Goal: Communication & Community: Answer question/provide support

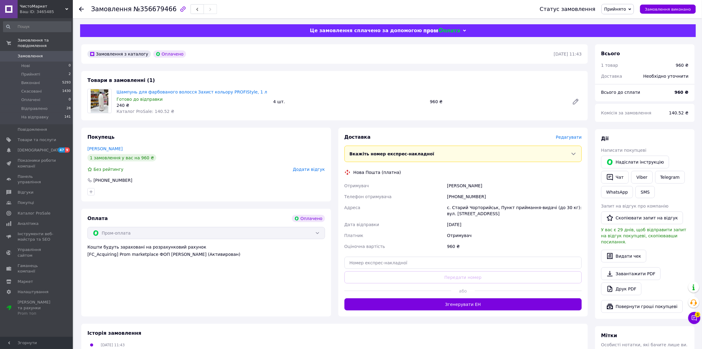
click at [572, 137] on span "Редагувати" at bounding box center [569, 137] width 26 height 5
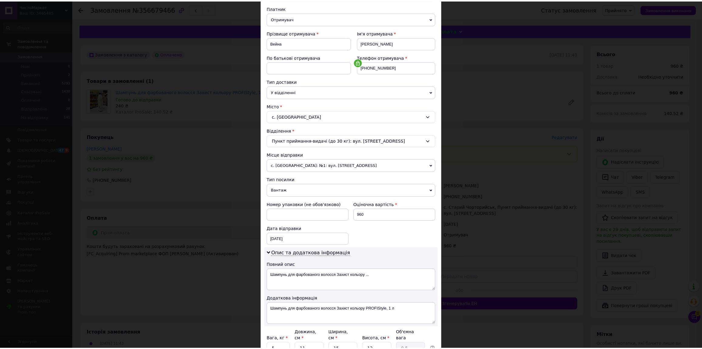
scroll to position [124, 0]
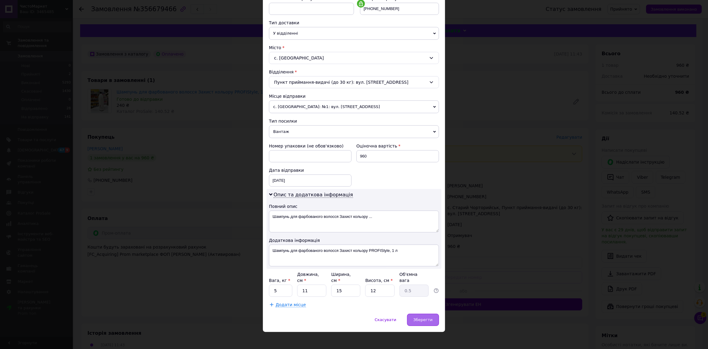
click at [418, 318] on span "Зберегти" at bounding box center [423, 320] width 19 height 5
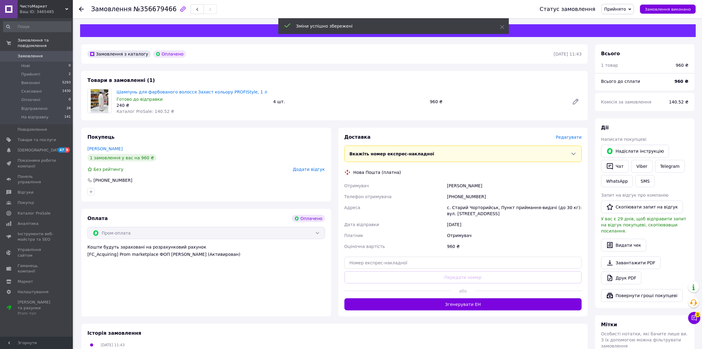
scroll to position [38, 0]
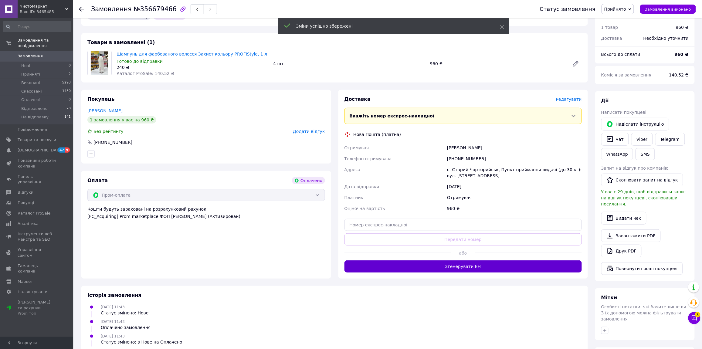
click at [437, 265] on button "Згенерувати ЕН" at bounding box center [464, 267] width 238 height 12
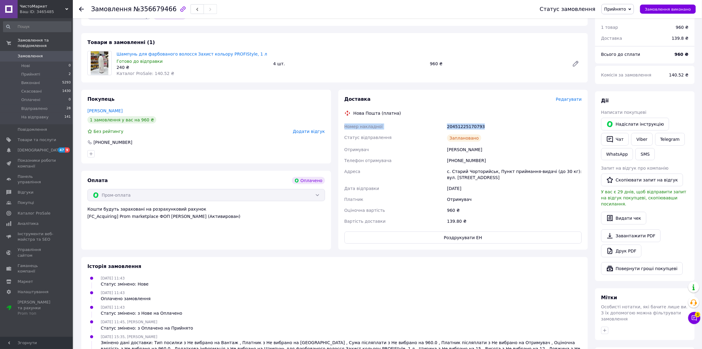
drag, startPoint x: 343, startPoint y: 126, endPoint x: 506, endPoint y: 124, distance: 163.1
click at [504, 124] on div "Доставка Редагувати Нова Пошта (платна) Номер накладної 20451225170793 Статус в…" at bounding box center [464, 170] width 250 height 160
copy div "Номер накладної 20451225170793"
click at [701, 314] on div "Замовлення №356679466 Статус замовлення Прийнято Виконано Скасовано Оплачено Ві…" at bounding box center [388, 207] width 628 height 455
click at [697, 319] on icon at bounding box center [695, 318] width 6 height 6
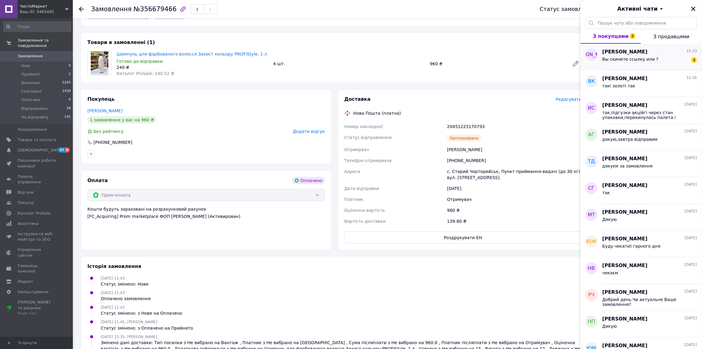
click at [641, 56] on div "Вы скинете ссылку или ? 3" at bounding box center [650, 61] width 95 height 10
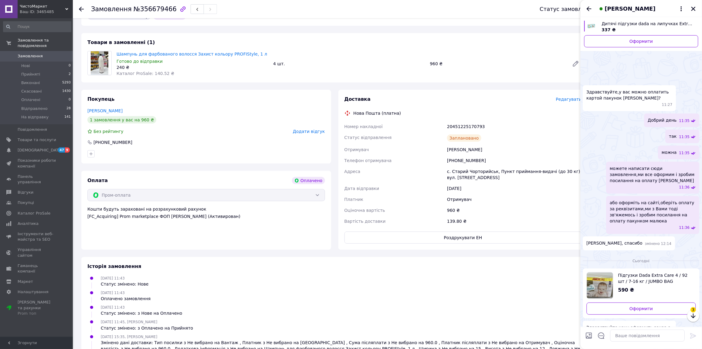
scroll to position [126, 0]
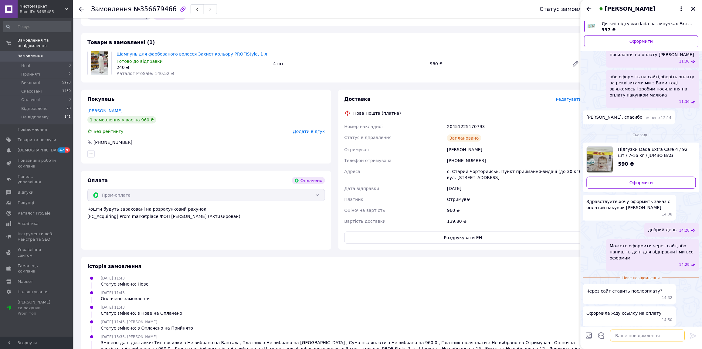
click at [645, 338] on textarea at bounding box center [648, 336] width 75 height 12
type textarea "кілька хвилин скину"
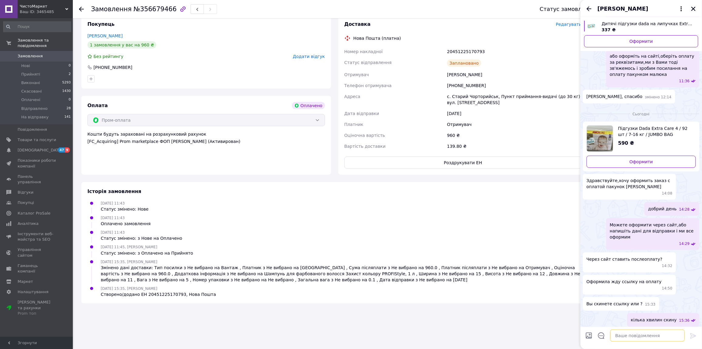
scroll to position [0, 0]
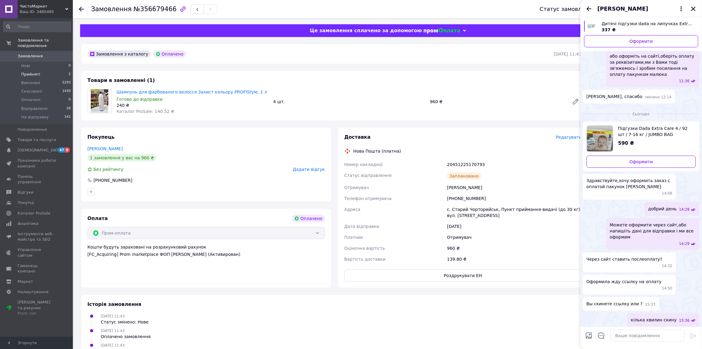
click at [63, 70] on li "Прийняті 2" at bounding box center [37, 74] width 74 height 9
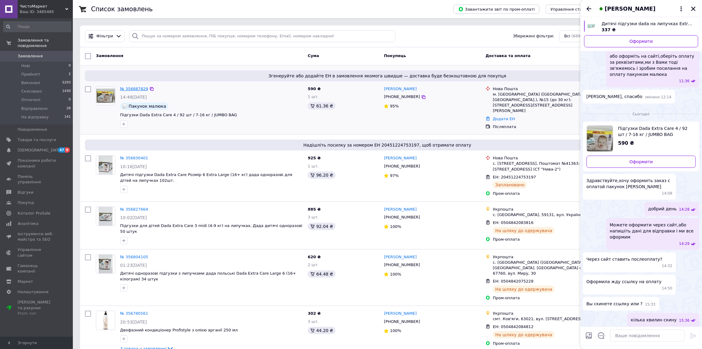
click at [134, 87] on link "№ 356887829" at bounding box center [134, 89] width 28 height 5
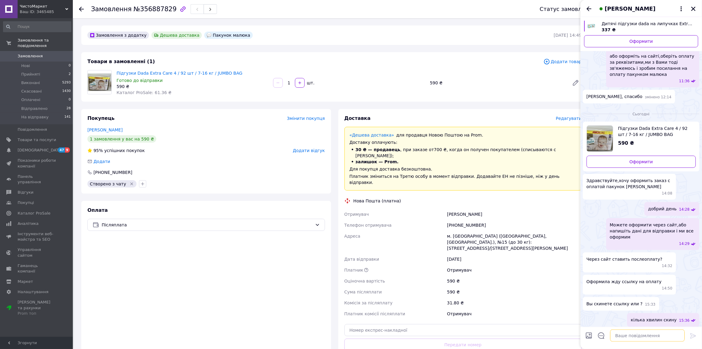
click at [639, 336] on textarea at bounding box center [648, 336] width 75 height 12
type textarea "Б"
type textarea "ЗАМОВЛЕННЯ З ДЕШЕВОЮ ДОСТАВКОЮ,ЯКЩО ПОМІНЯЮ ОПЛАТУ НА ПАКУНОК МАЛЮКА ТО НЕСПРАЦ…"
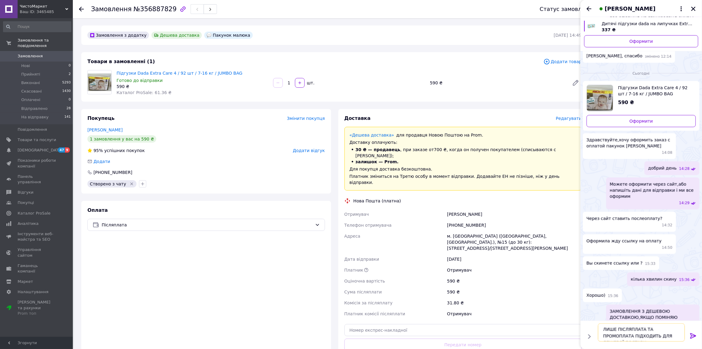
type textarea "ЛИШЕ ПІСЛЯПЛАТА ТА ПРОМОПЛАТА ПІДХОДИТЬ ДЛЯ ДЕШЕВОЇ ДОСТАВКИ"
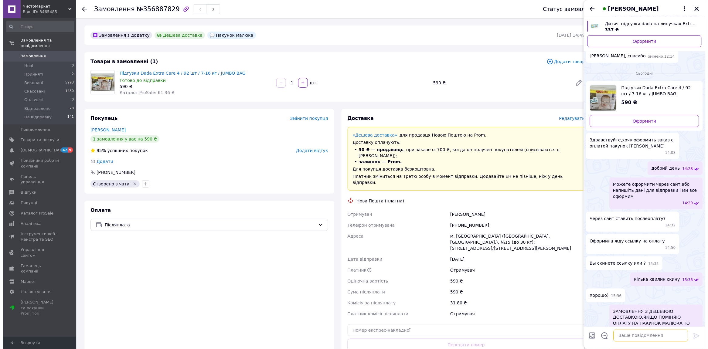
scroll to position [200, 0]
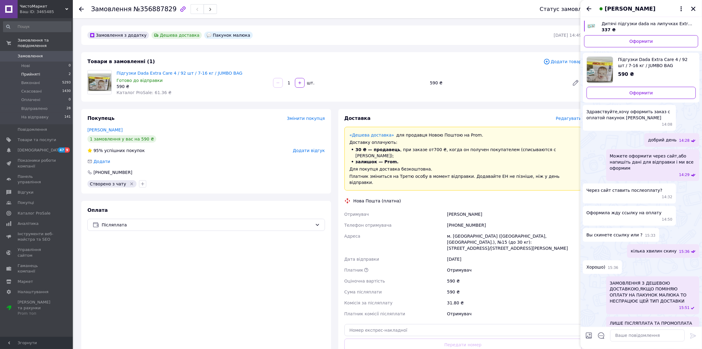
click at [64, 70] on li "Прийняті 2" at bounding box center [37, 74] width 74 height 9
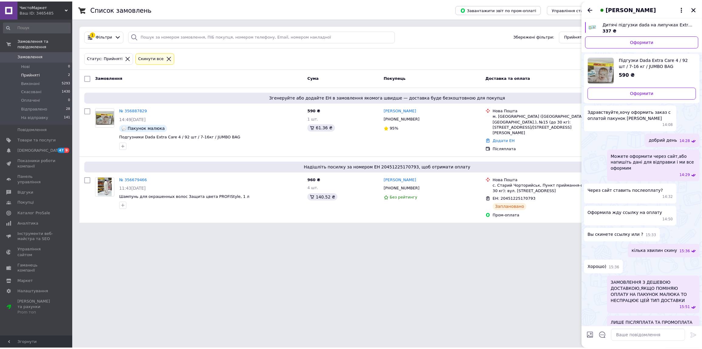
scroll to position [216, 0]
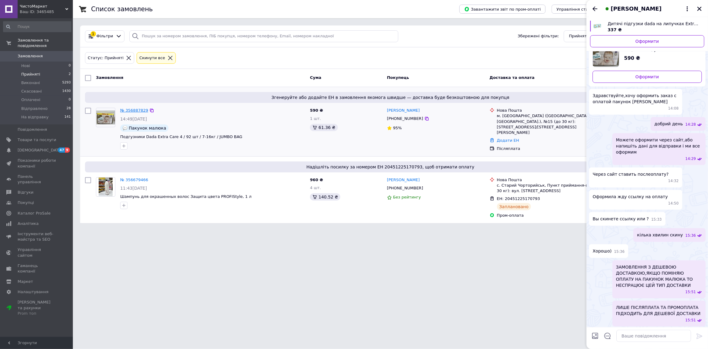
click at [138, 110] on link "№ 356887829" at bounding box center [134, 110] width 28 height 5
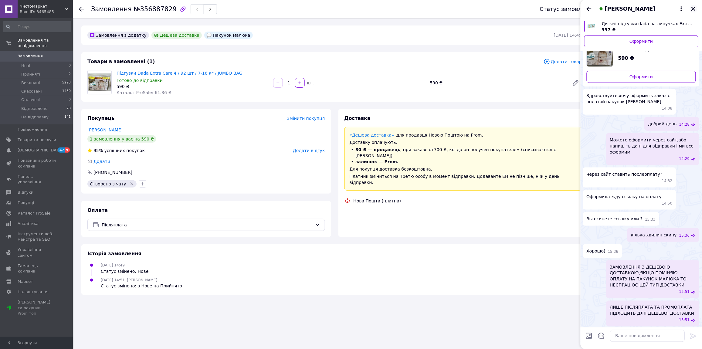
drag, startPoint x: 698, startPoint y: 10, endPoint x: 696, endPoint y: 7, distance: 4.0
click at [697, 9] on div "[PERSON_NAME]" at bounding box center [641, 8] width 121 height 17
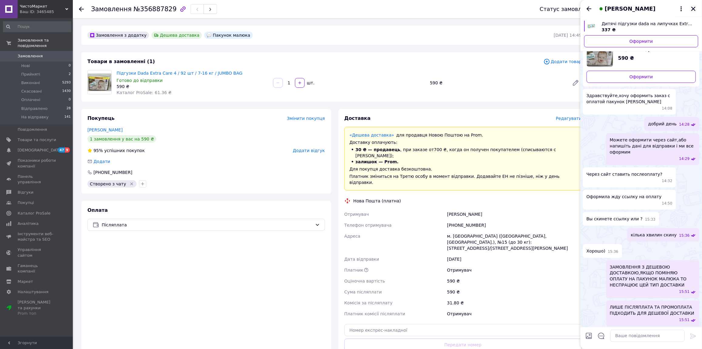
click at [695, 7] on icon "Закрити" at bounding box center [693, 8] width 5 height 5
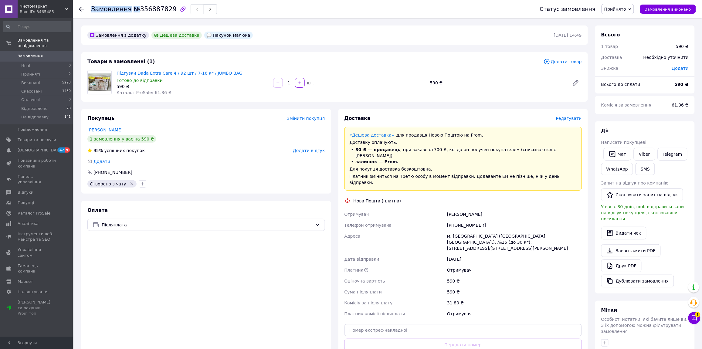
drag, startPoint x: 137, startPoint y: 9, endPoint x: 166, endPoint y: 12, distance: 29.9
click at [166, 12] on div "Замовлення №356887829" at bounding box center [154, 9] width 126 height 10
click at [177, 10] on div at bounding box center [183, 9] width 13 height 13
drag, startPoint x: 166, startPoint y: 9, endPoint x: 148, endPoint y: 10, distance: 18.5
click at [148, 10] on span "№356887829" at bounding box center [155, 8] width 43 height 7
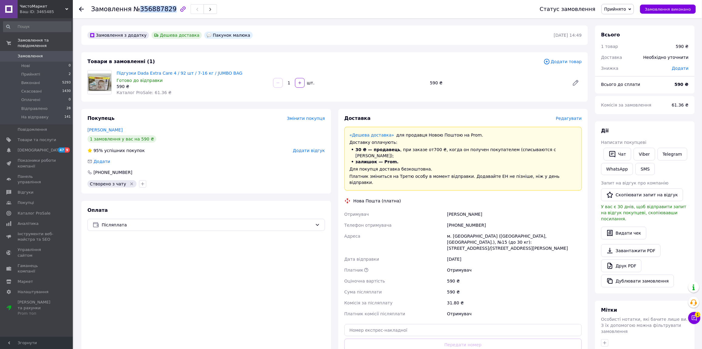
copy span "356887829"
click at [695, 317] on icon at bounding box center [695, 318] width 6 height 6
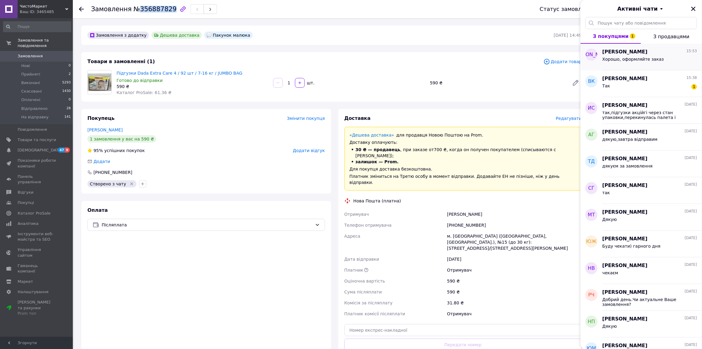
click at [670, 60] on div "Хорошо, оформляйте заказ" at bounding box center [650, 61] width 95 height 10
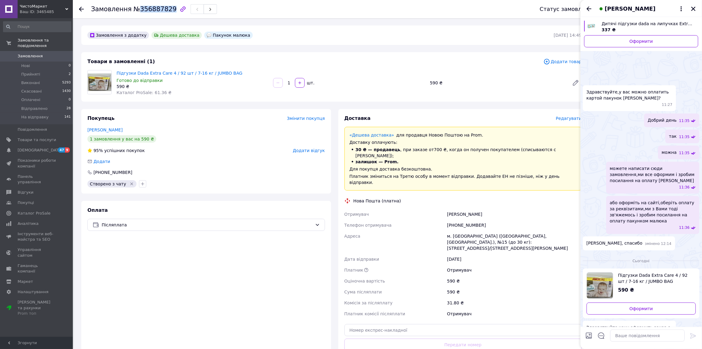
scroll to position [232, 0]
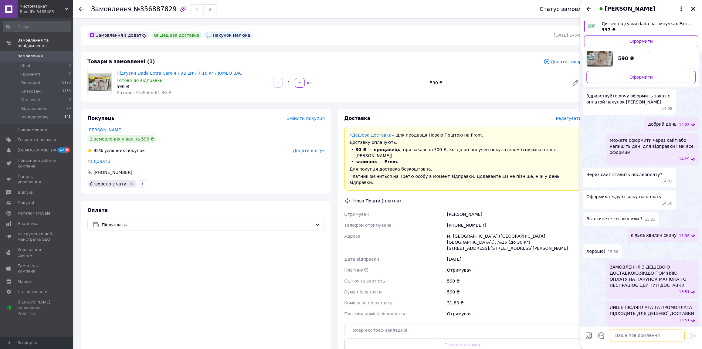
click at [637, 340] on textarea at bounding box center [648, 336] width 75 height 12
paste textarea "[URL][DOMAIN_NAME]"
type textarea "[URL][DOMAIN_NAME]"
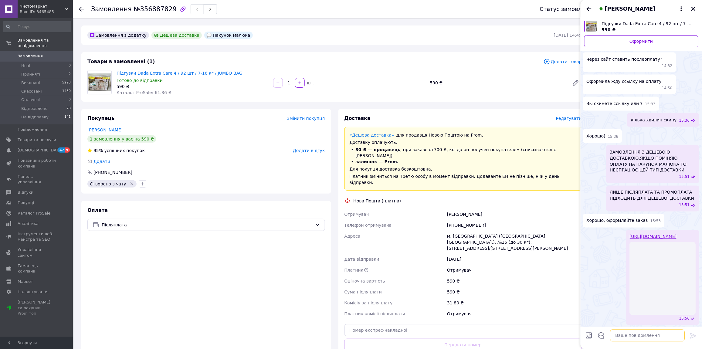
scroll to position [250, 0]
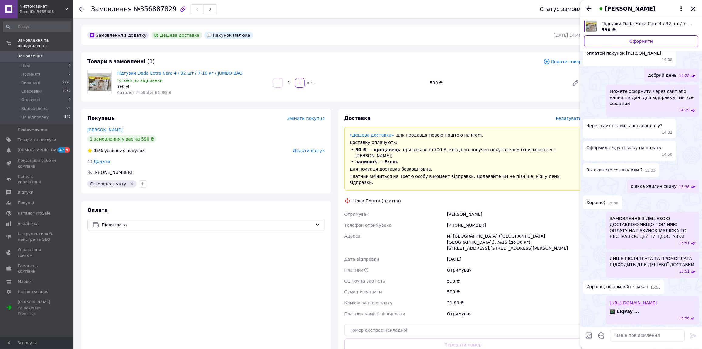
click at [591, 8] on icon "Назад" at bounding box center [589, 8] width 7 height 7
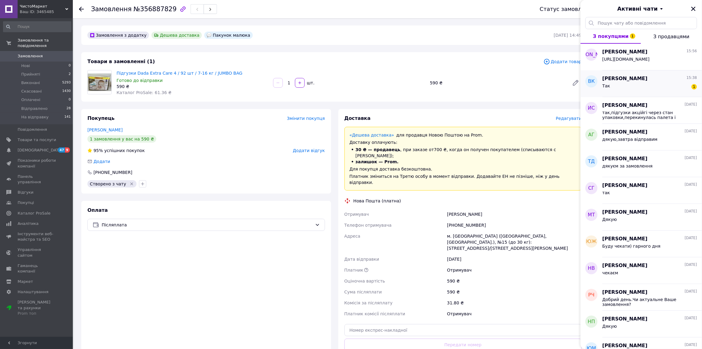
click at [639, 81] on span "[PERSON_NAME]" at bounding box center [625, 78] width 45 height 7
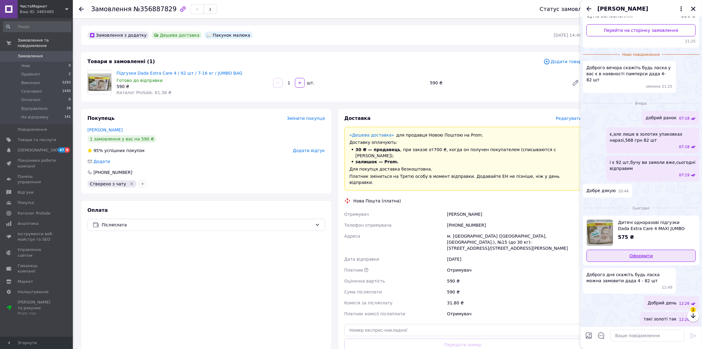
scroll to position [87, 0]
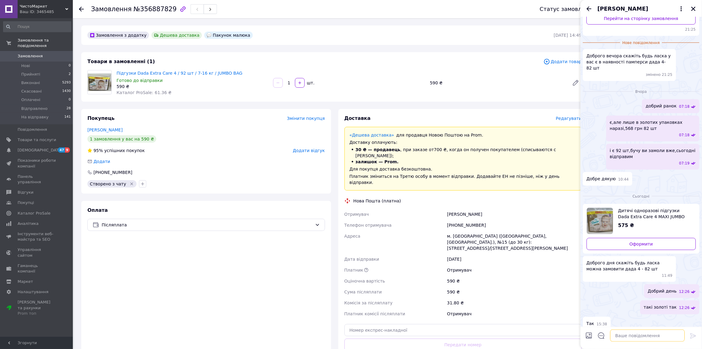
click at [628, 337] on textarea at bounding box center [648, 336] width 75 height 12
type textarea "оформити 1 упаковку Вам?"
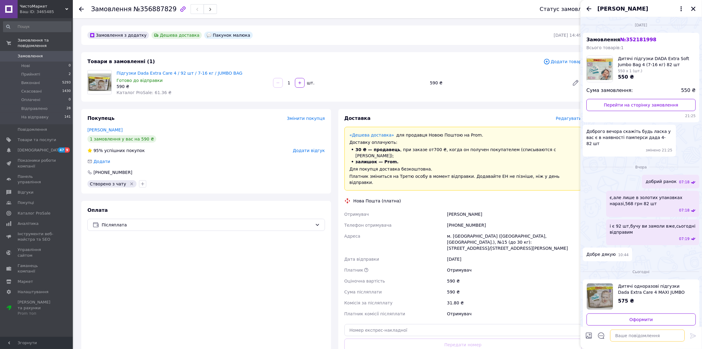
scroll to position [92, 0]
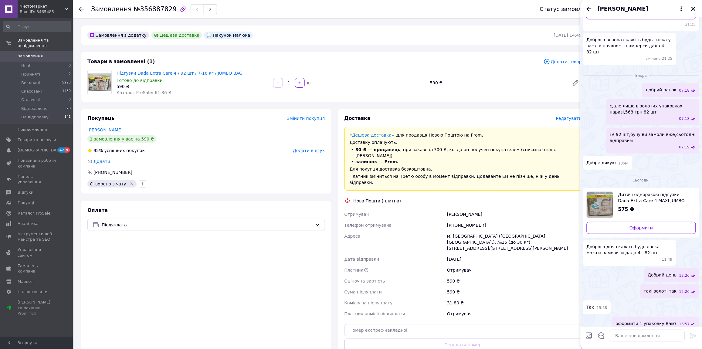
click at [646, 10] on span "[PERSON_NAME]" at bounding box center [623, 9] width 51 height 8
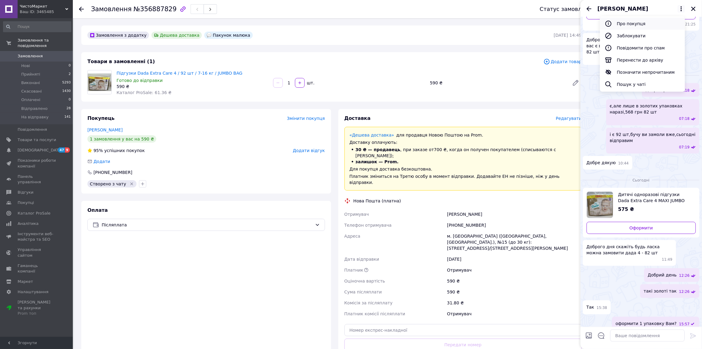
click at [632, 26] on button "Про покупця" at bounding box center [642, 24] width 85 height 12
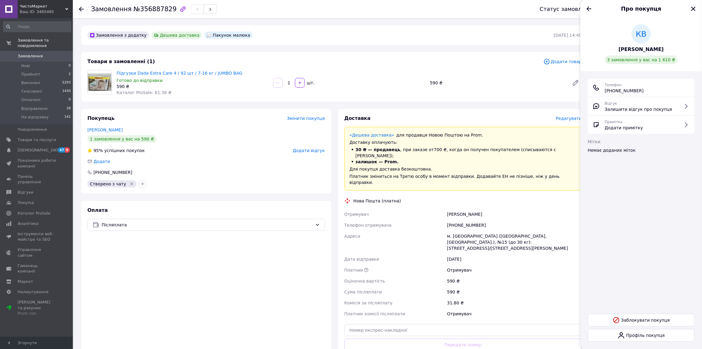
click at [646, 60] on span "3 замовлення у вас на 1 610 ₴" at bounding box center [642, 59] width 68 height 5
click at [644, 49] on span "[PERSON_NAME]" at bounding box center [641, 49] width 45 height 7
